Goal: Navigation & Orientation: Find specific page/section

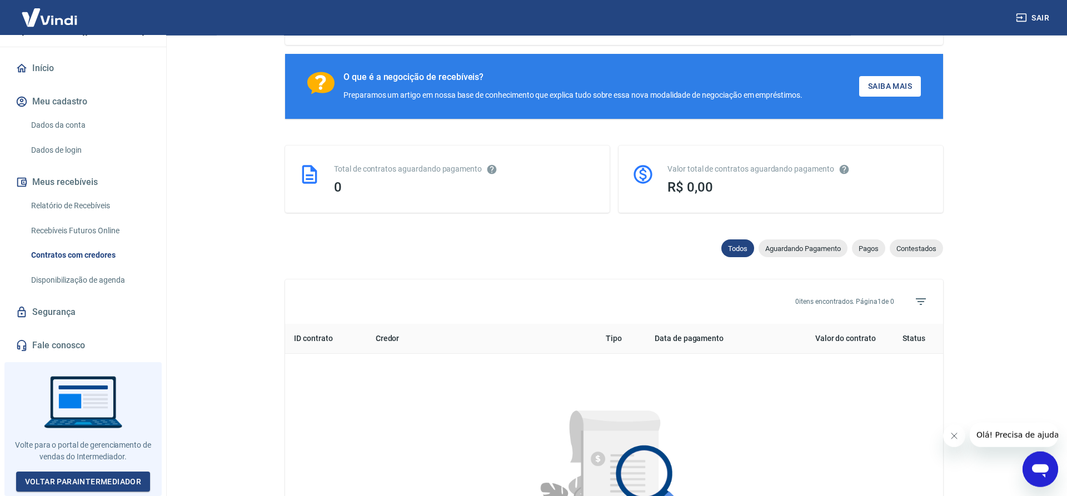
scroll to position [283, 0]
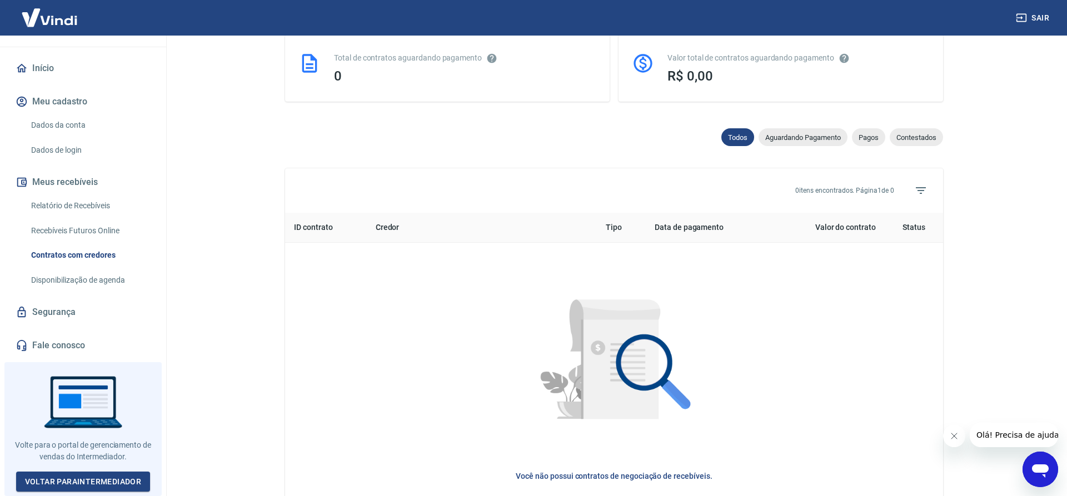
click at [43, 71] on link "Início" at bounding box center [83, 68] width 140 height 24
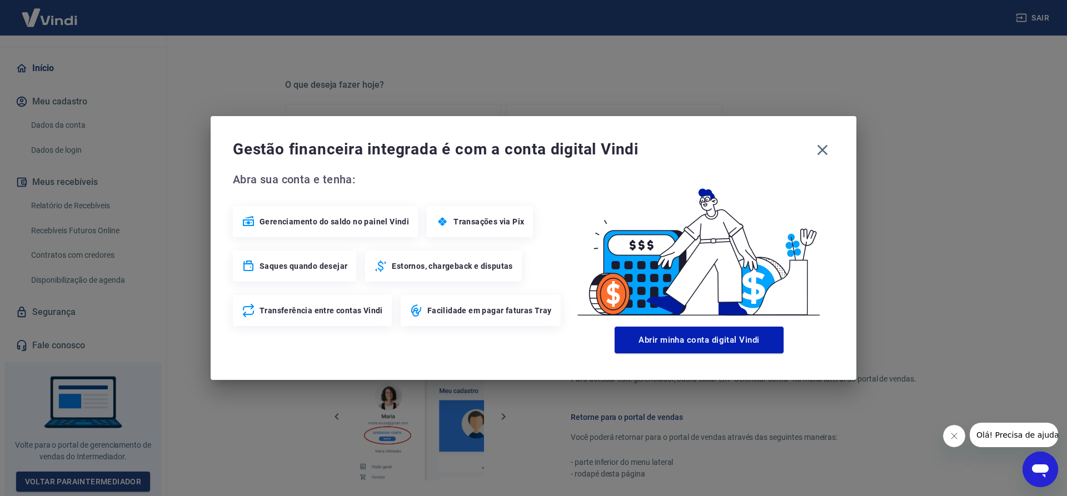
click at [299, 223] on span "Gerenciamento do saldo no painel Vindi" at bounding box center [335, 221] width 150 height 11
click at [820, 152] on icon "button" at bounding box center [823, 150] width 11 height 11
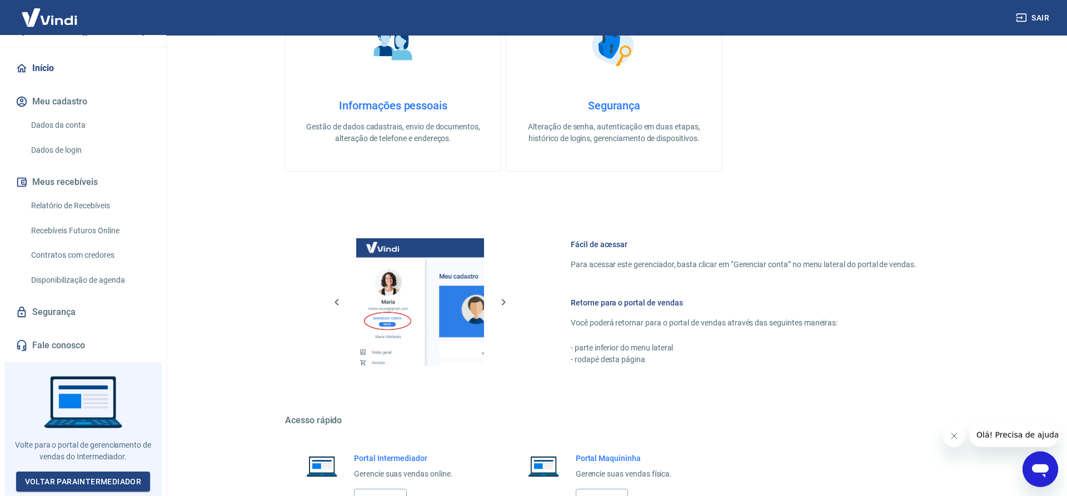
scroll to position [485, 0]
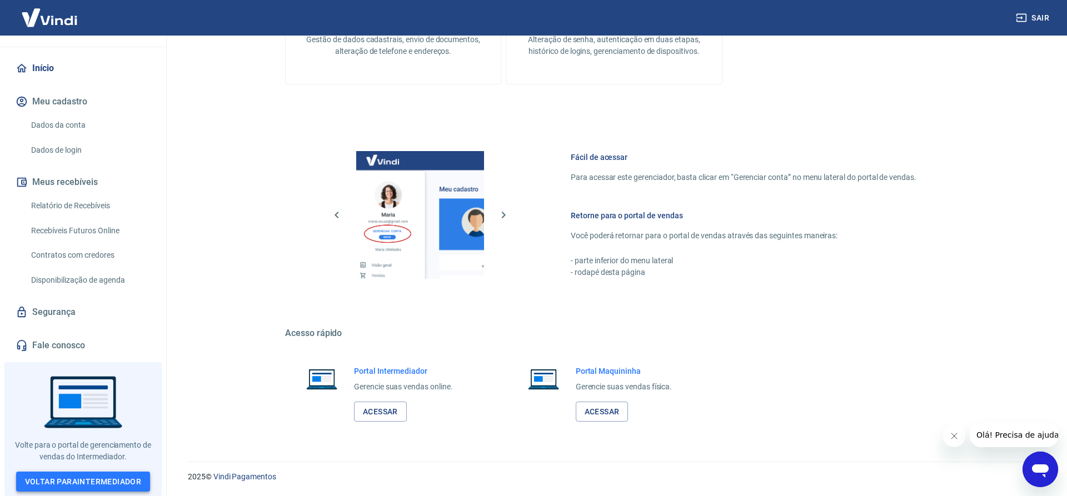
click at [104, 479] on link "Voltar para Intermediador" at bounding box center [83, 482] width 135 height 21
